Goal: Check status

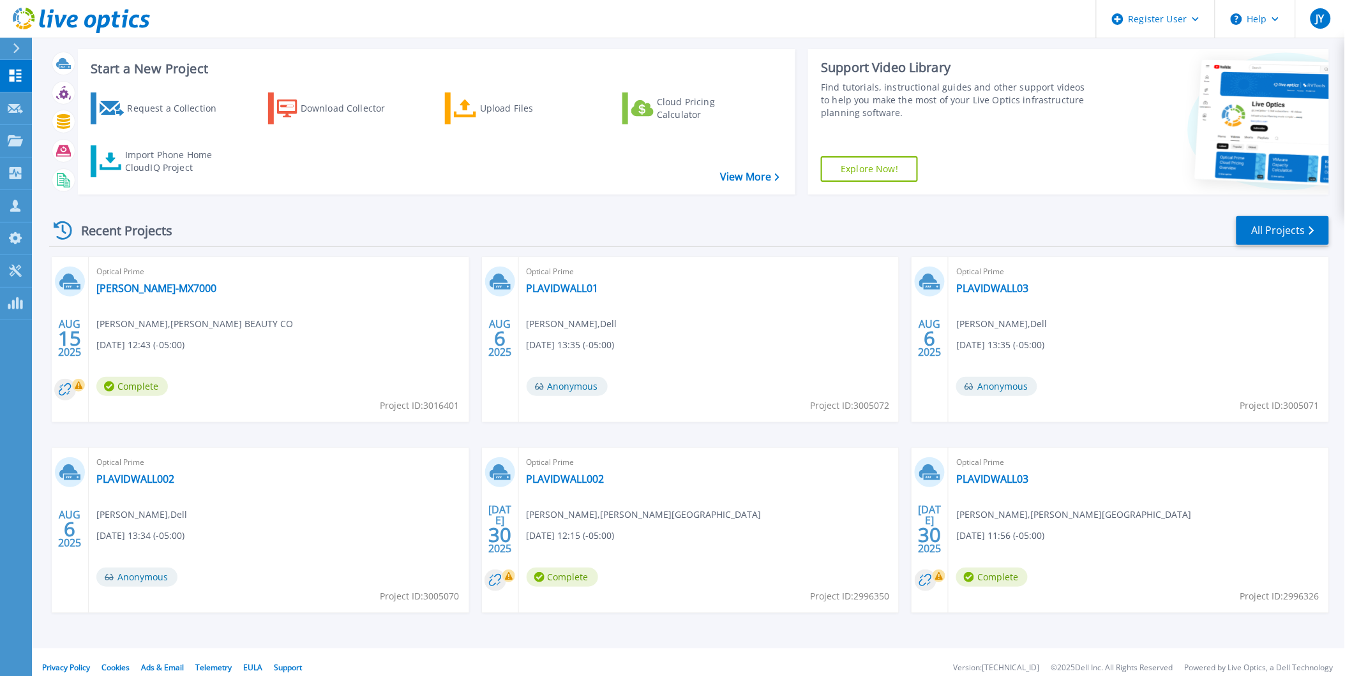
scroll to position [31, 0]
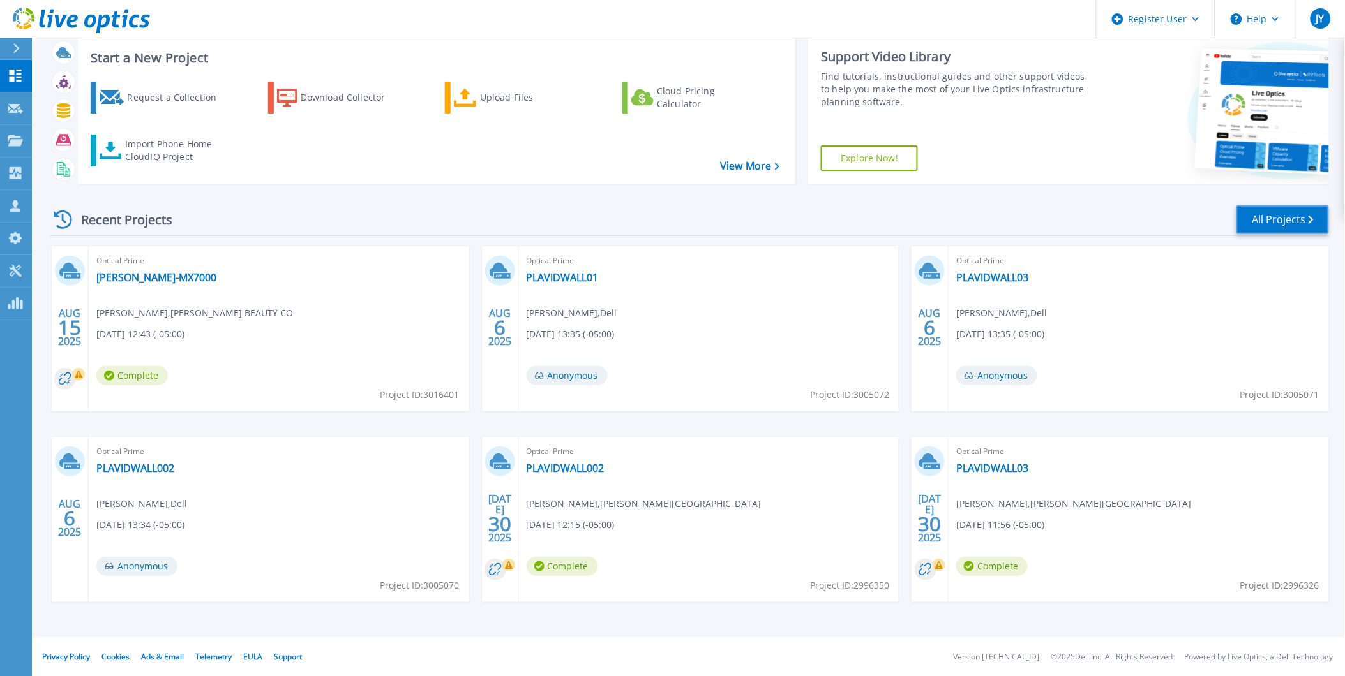
click at [1292, 217] on link "All Projects" at bounding box center [1282, 219] width 93 height 29
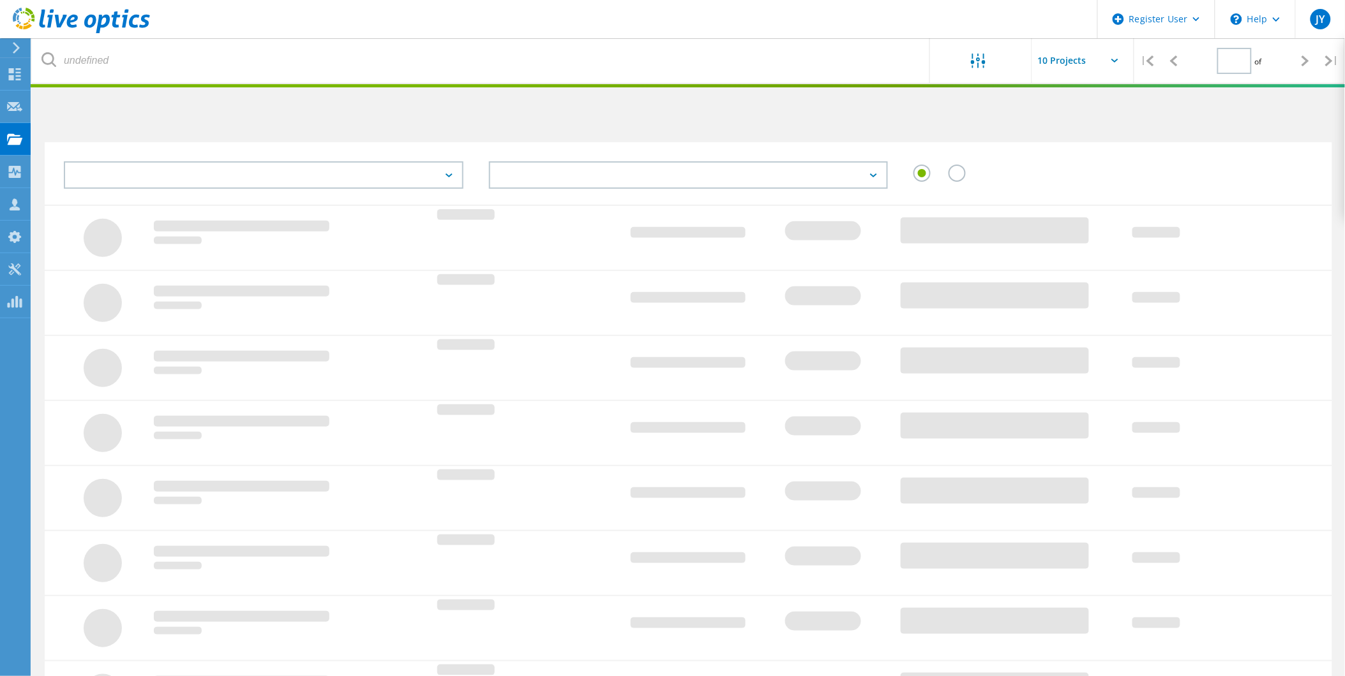
type input "1"
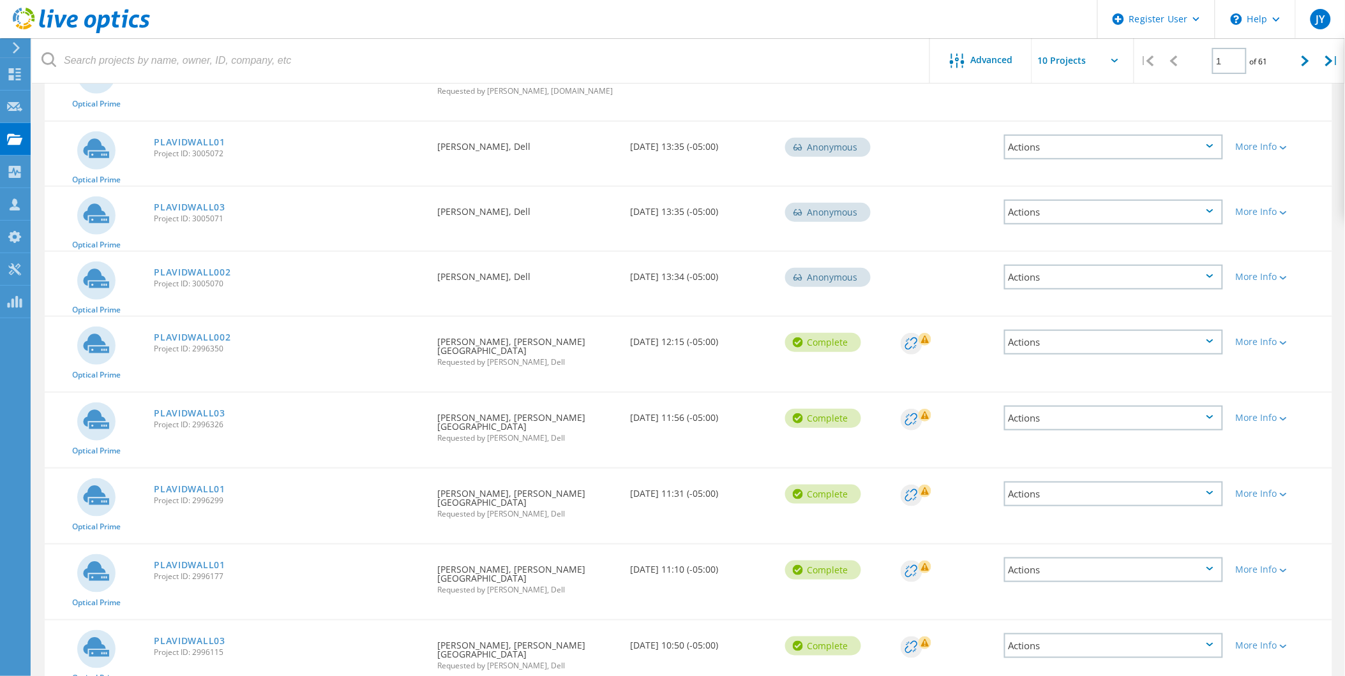
scroll to position [265, 0]
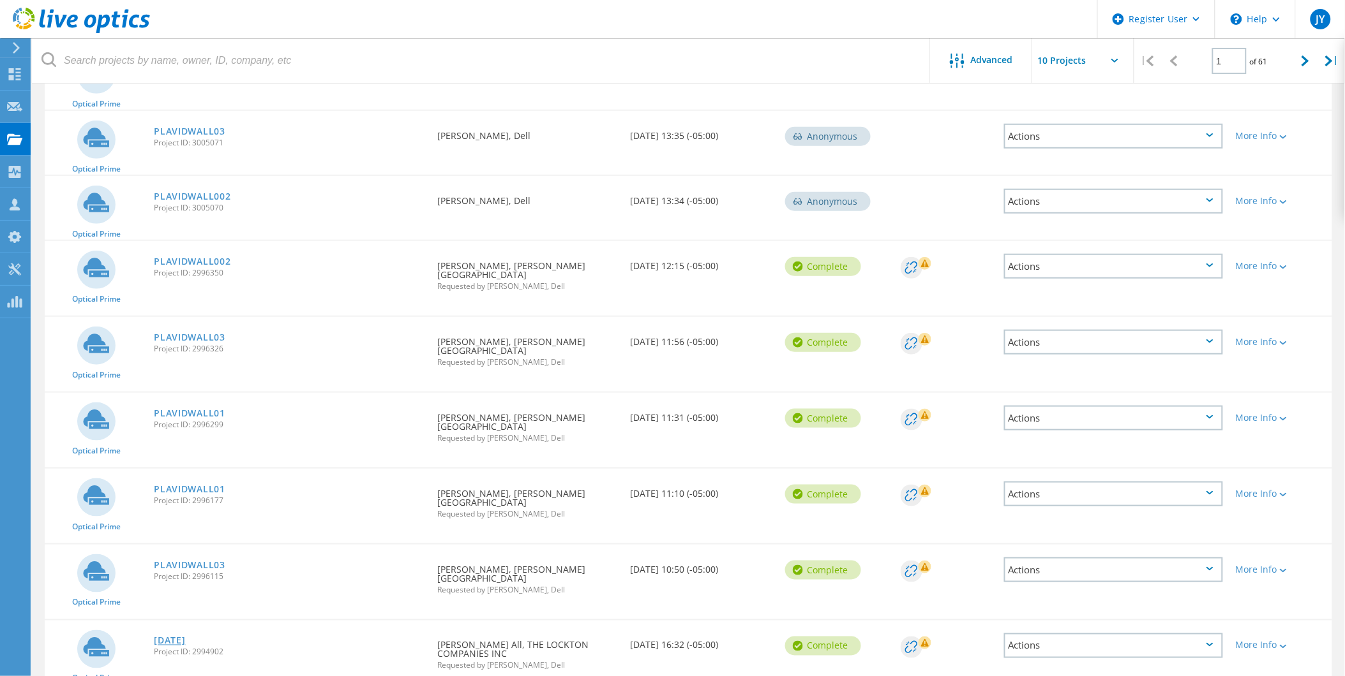
click at [183, 637] on link "[DATE]" at bounding box center [169, 641] width 31 height 9
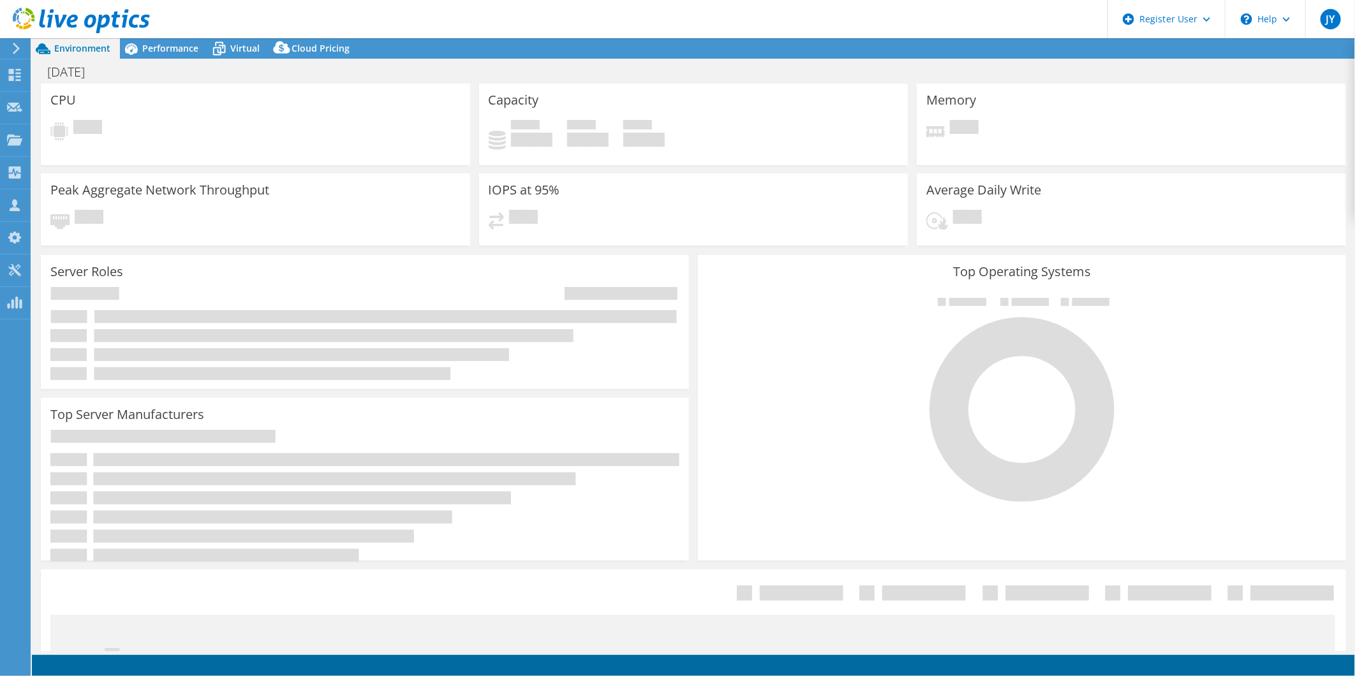
select select "USD"
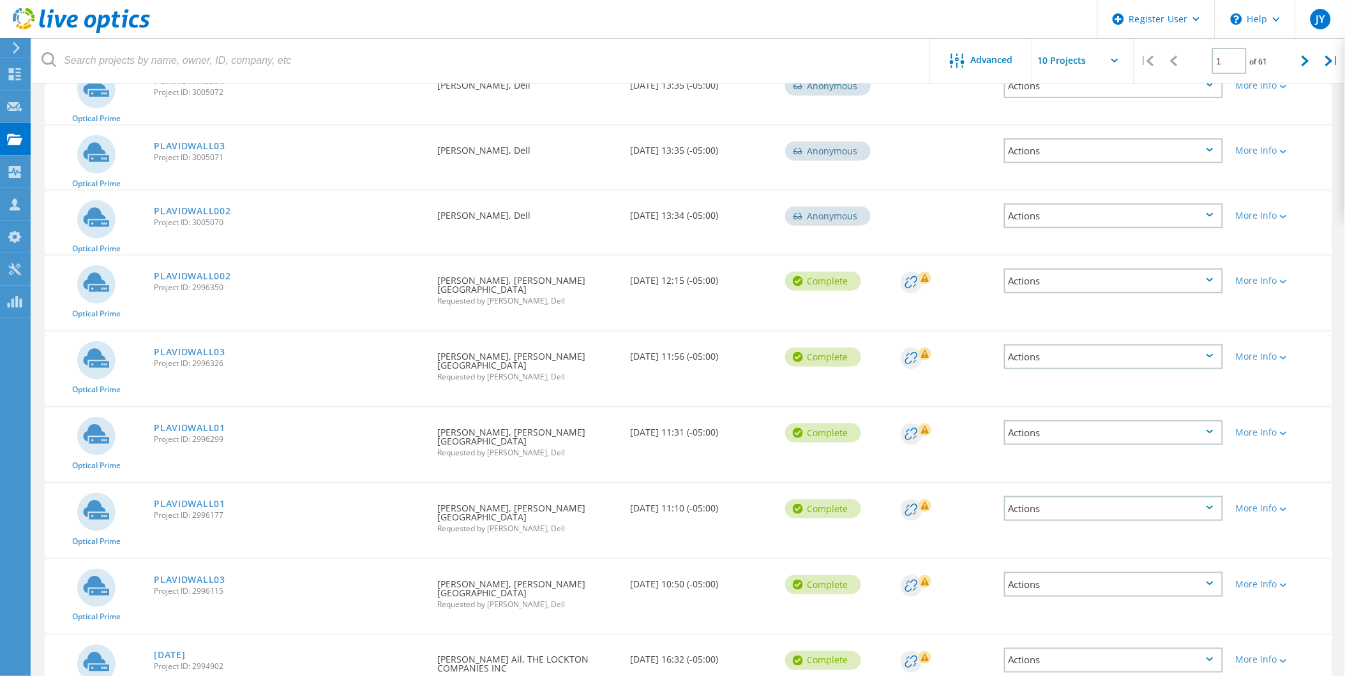
scroll to position [265, 0]
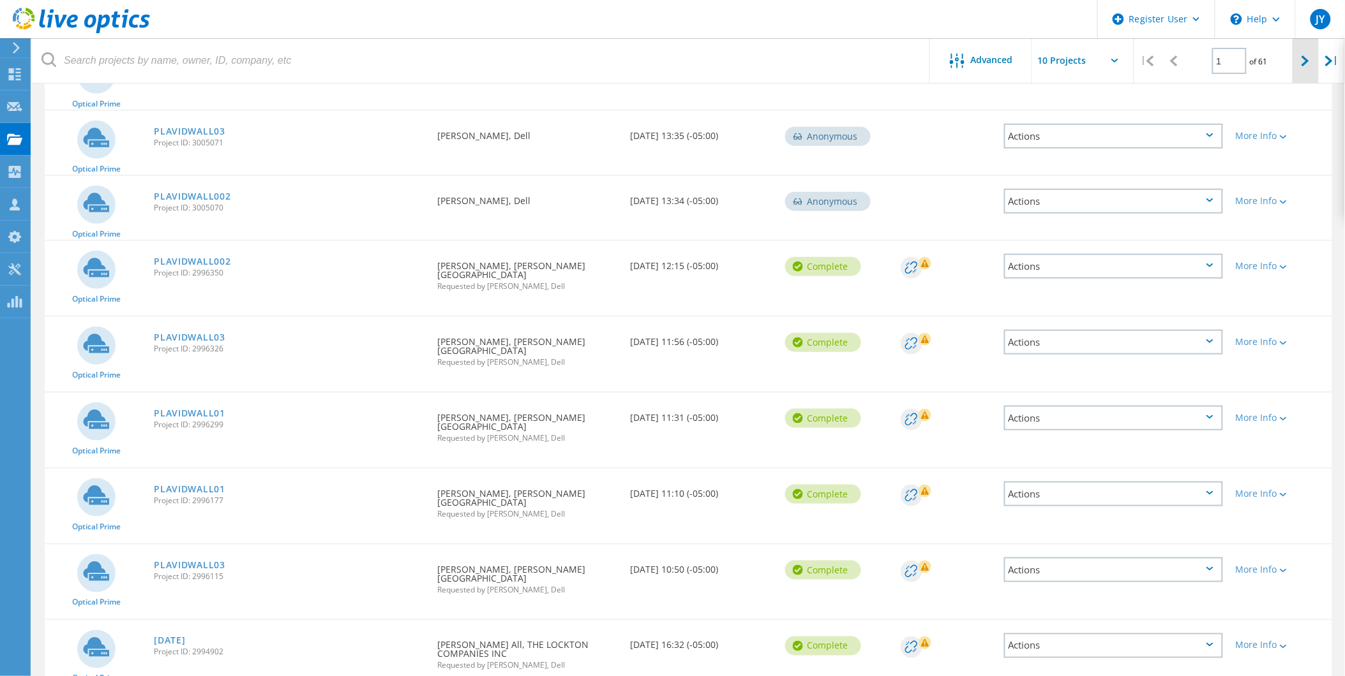
click at [1302, 59] on icon at bounding box center [1305, 61] width 8 height 11
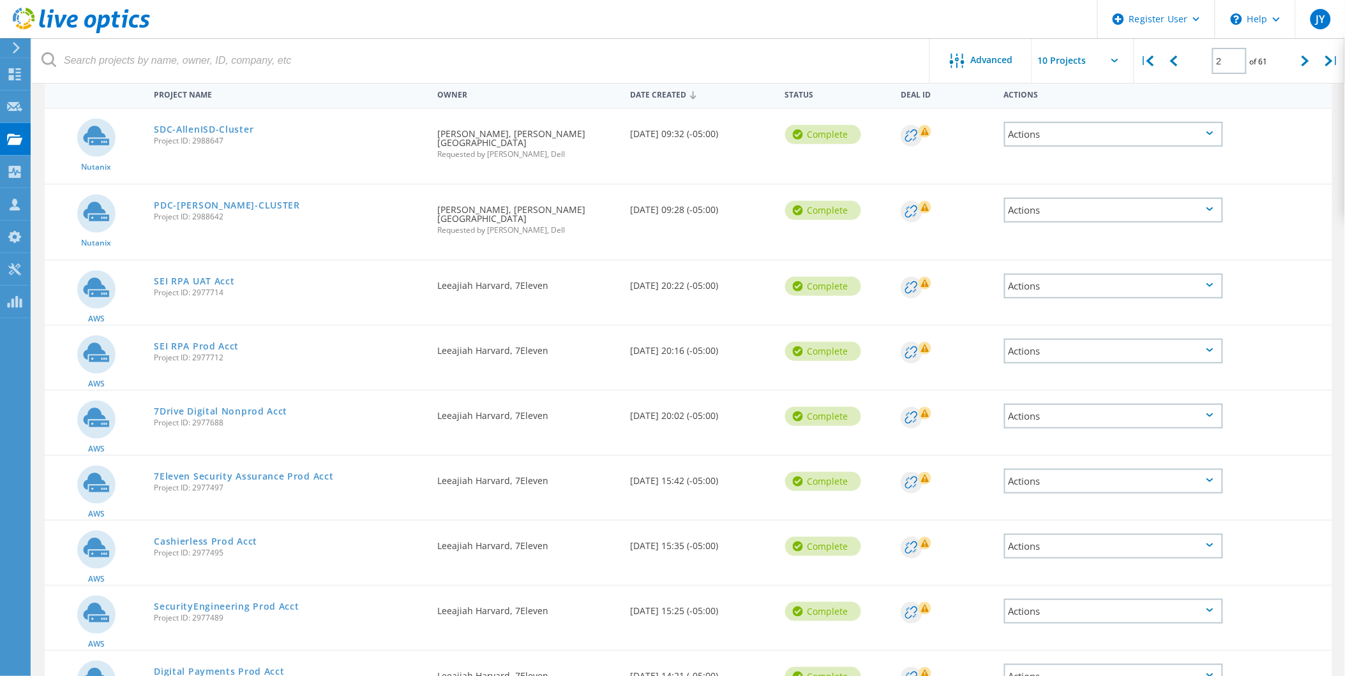
scroll to position [43, 0]
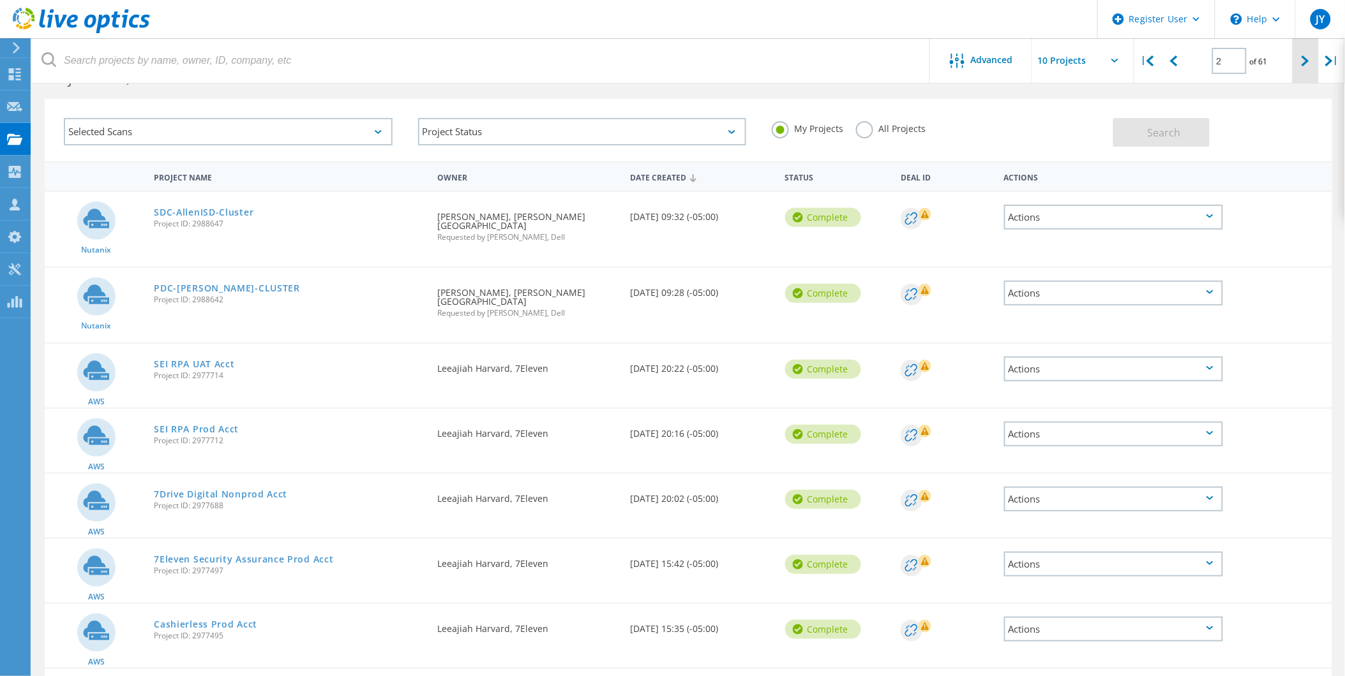
click at [1302, 67] on div at bounding box center [1305, 60] width 26 height 45
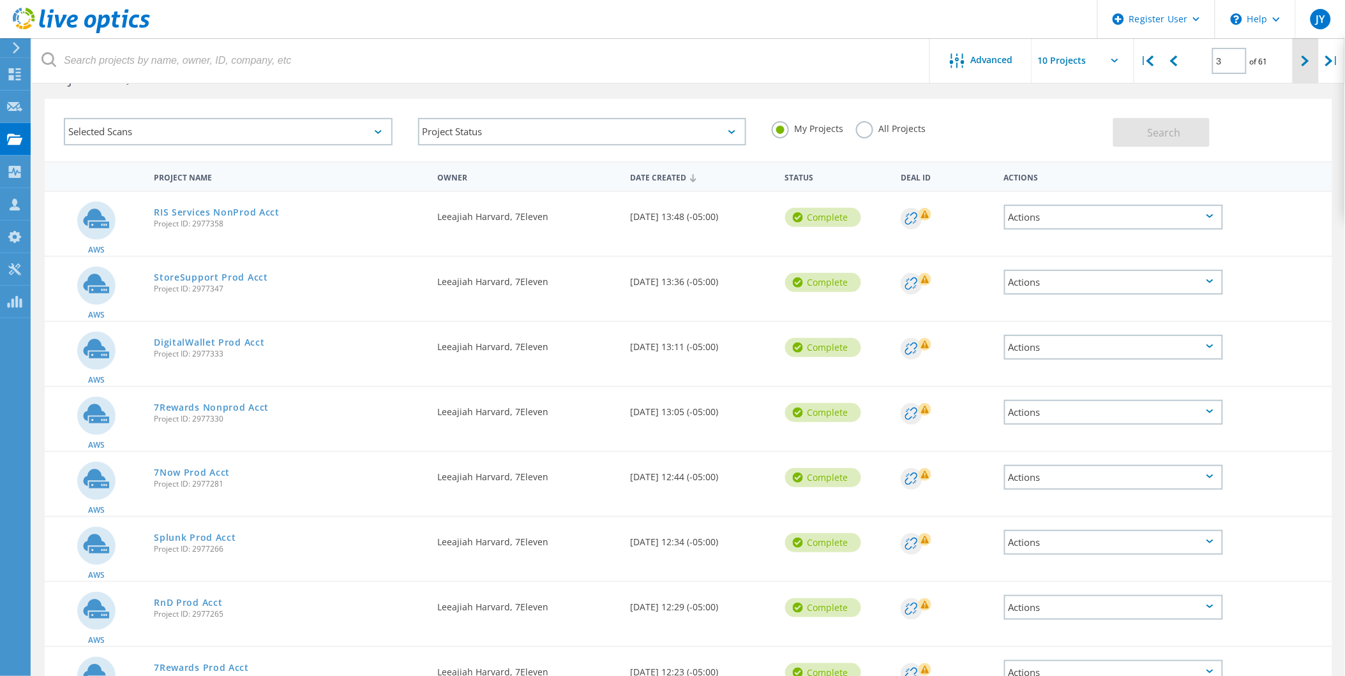
click at [1302, 67] on div at bounding box center [1305, 60] width 26 height 45
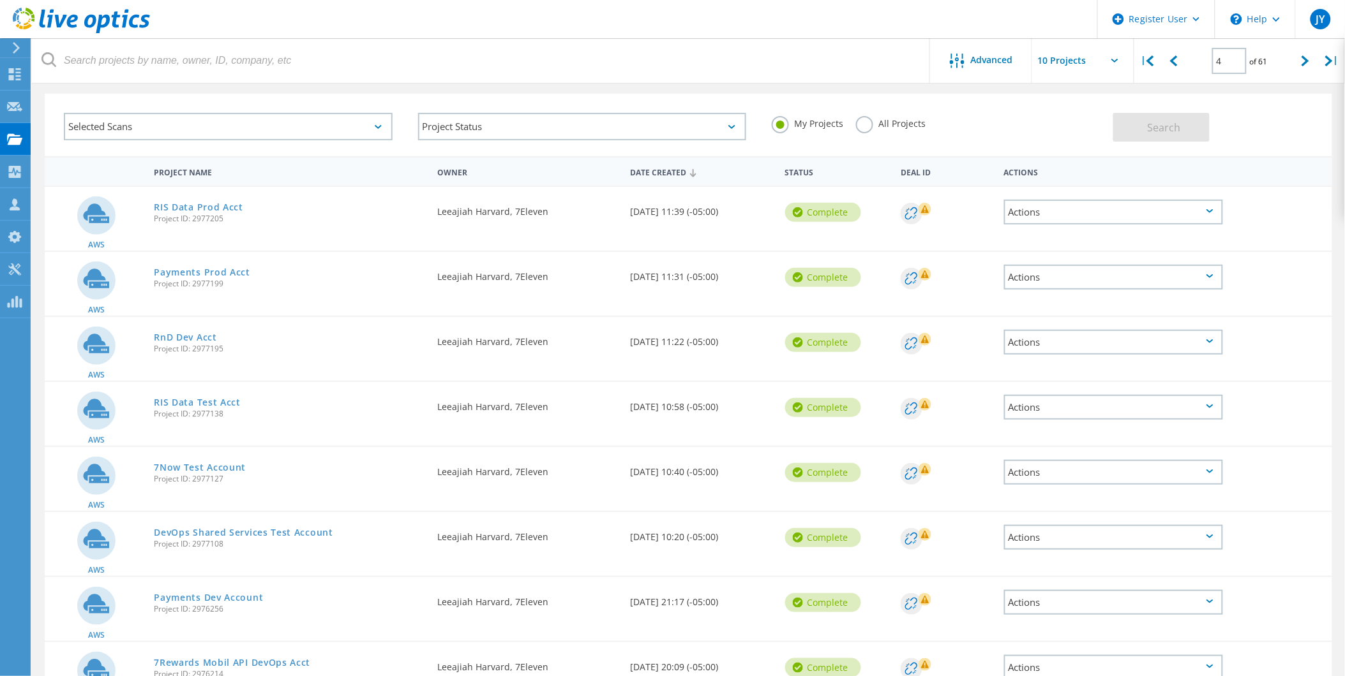
scroll to position [0, 0]
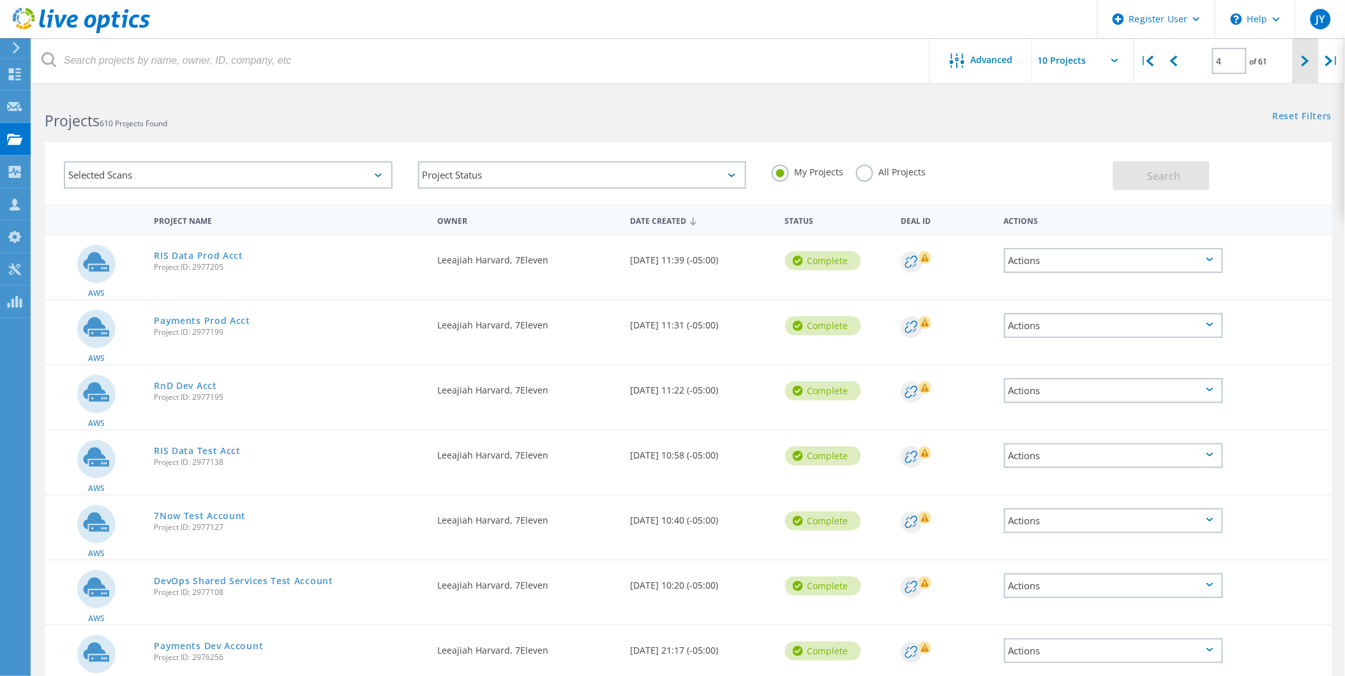
click at [1306, 68] on div at bounding box center [1305, 60] width 26 height 45
type input "5"
